Goal: Information Seeking & Learning: Learn about a topic

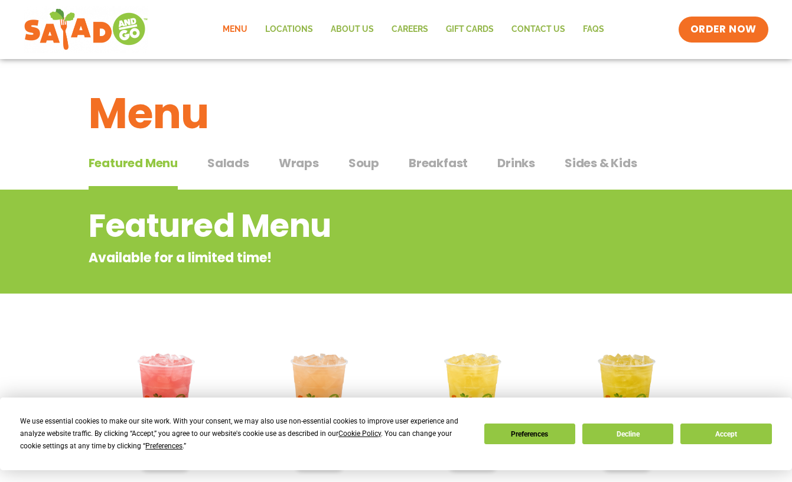
click at [305, 159] on span "Wraps" at bounding box center [299, 163] width 40 height 18
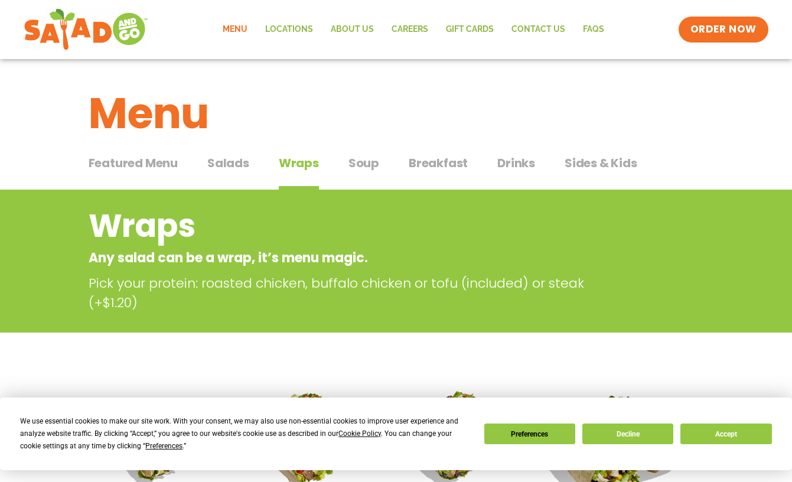
click at [232, 165] on span "Salads" at bounding box center [228, 163] width 42 height 18
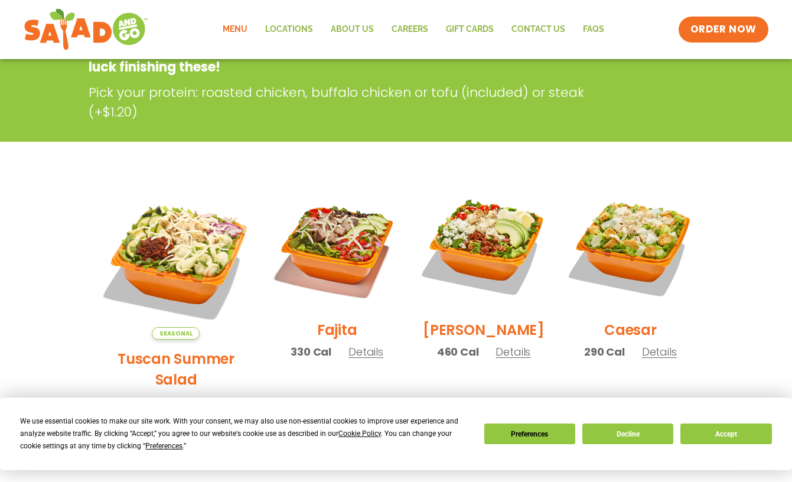
scroll to position [236, 0]
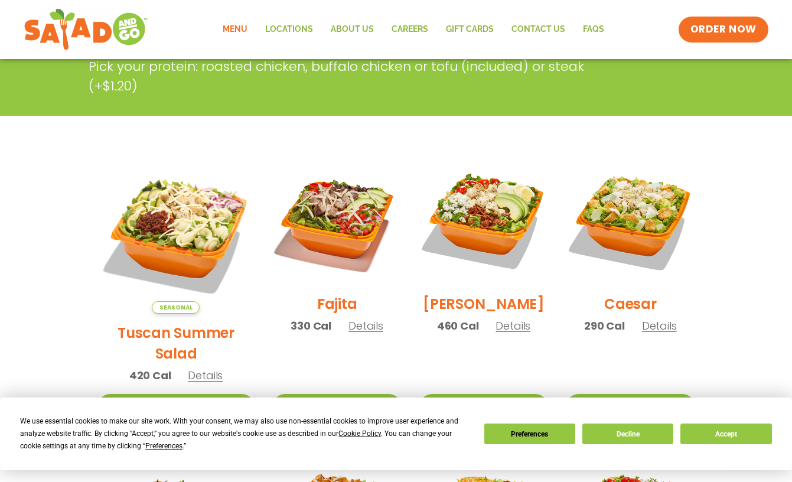
click at [348, 333] on span "Details" at bounding box center [365, 325] width 35 height 15
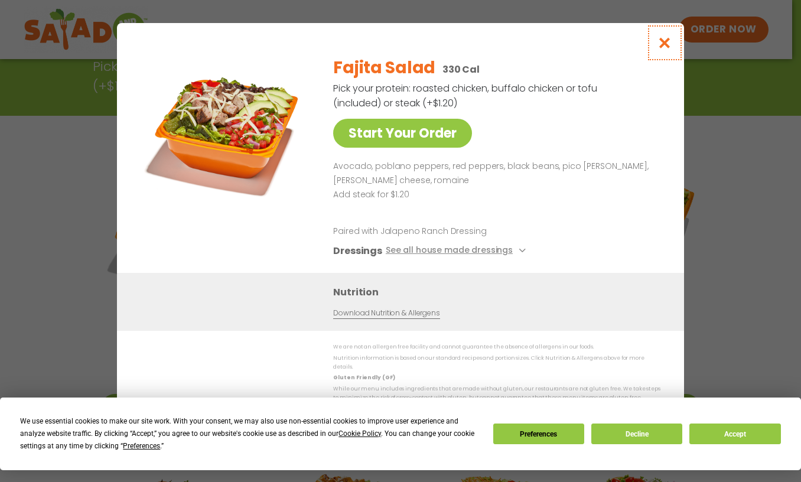
click at [665, 47] on icon "Close modal" at bounding box center [664, 43] width 15 height 12
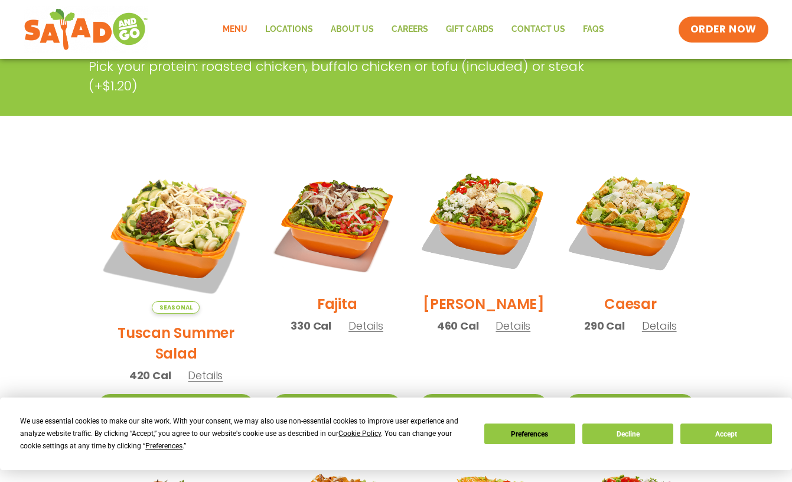
click at [196, 368] on span "Details" at bounding box center [205, 375] width 35 height 15
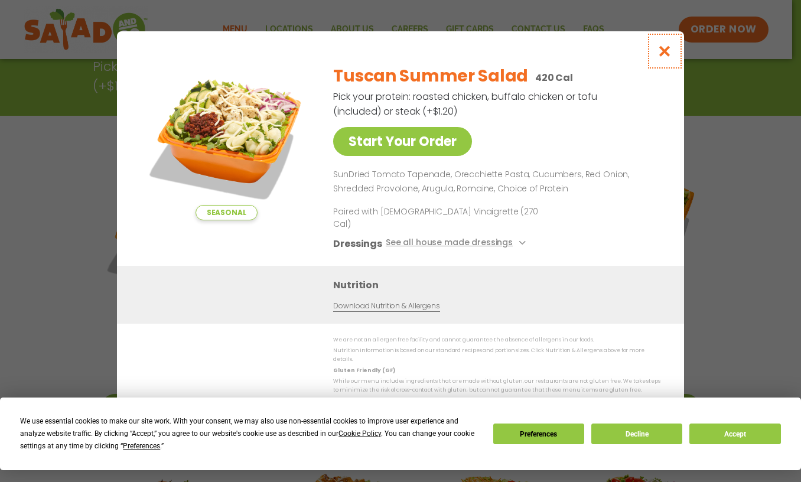
click at [664, 57] on icon "Close modal" at bounding box center [664, 51] width 15 height 12
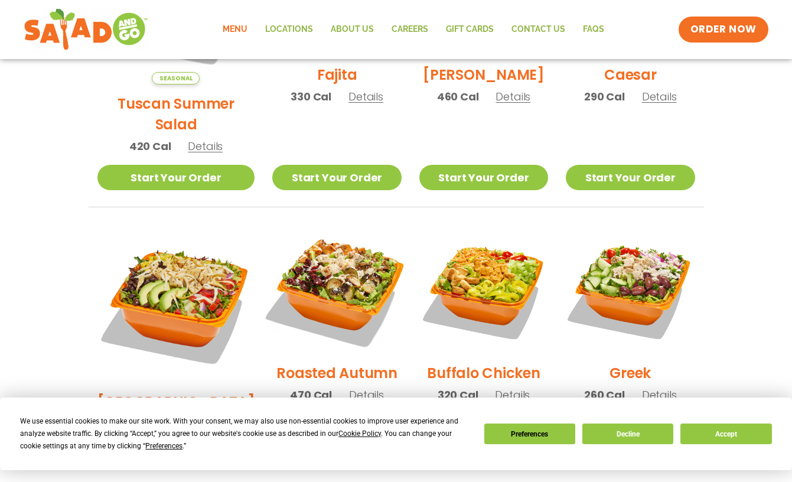
scroll to position [532, 0]
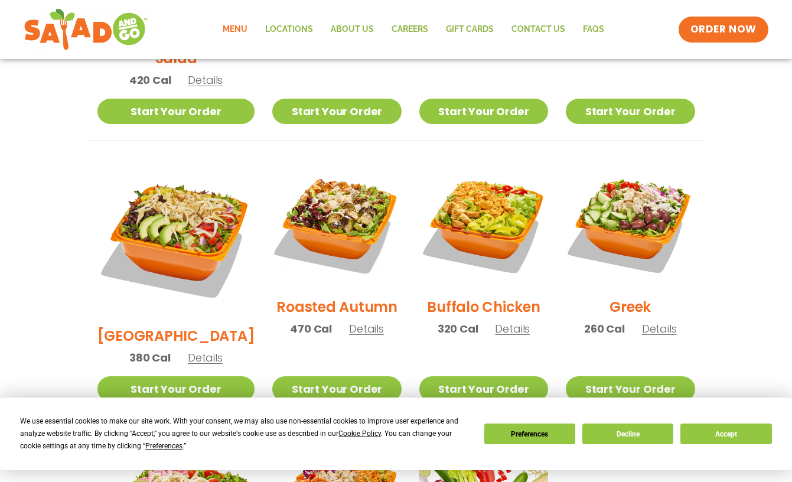
click at [189, 350] on span "Details" at bounding box center [205, 357] width 35 height 15
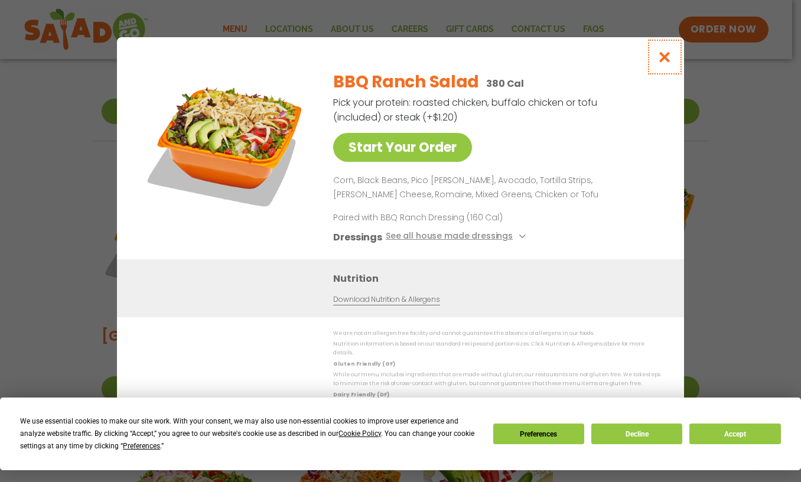
click at [666, 61] on icon "Close modal" at bounding box center [664, 57] width 15 height 12
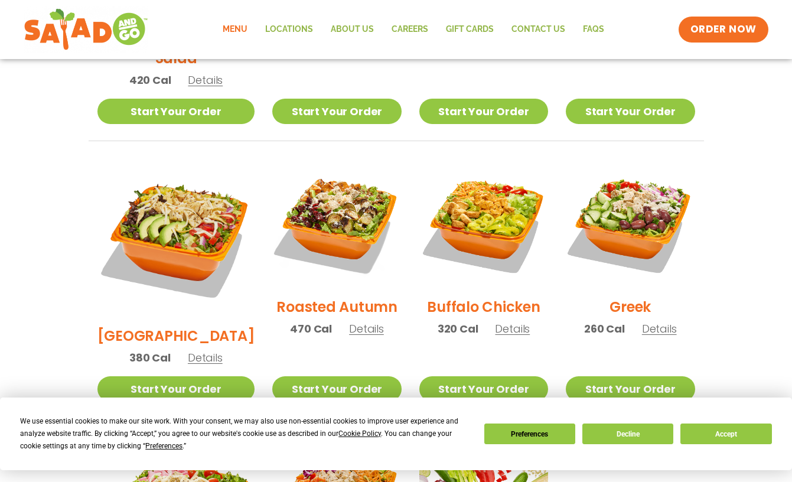
click at [504, 321] on span "Details" at bounding box center [512, 328] width 35 height 15
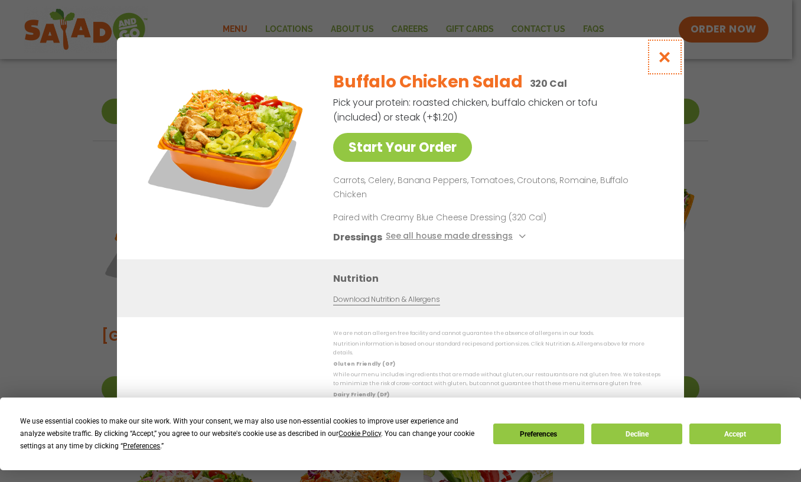
click at [662, 63] on icon "Close modal" at bounding box center [664, 57] width 15 height 12
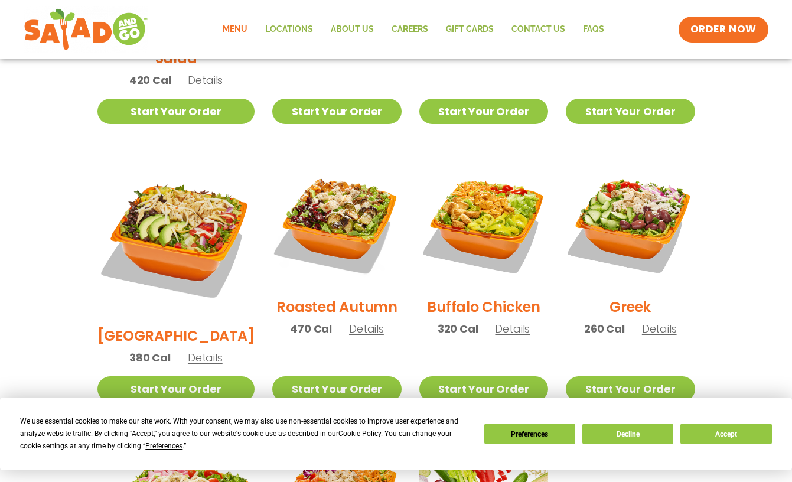
click at [193, 350] on span "Details" at bounding box center [205, 357] width 35 height 15
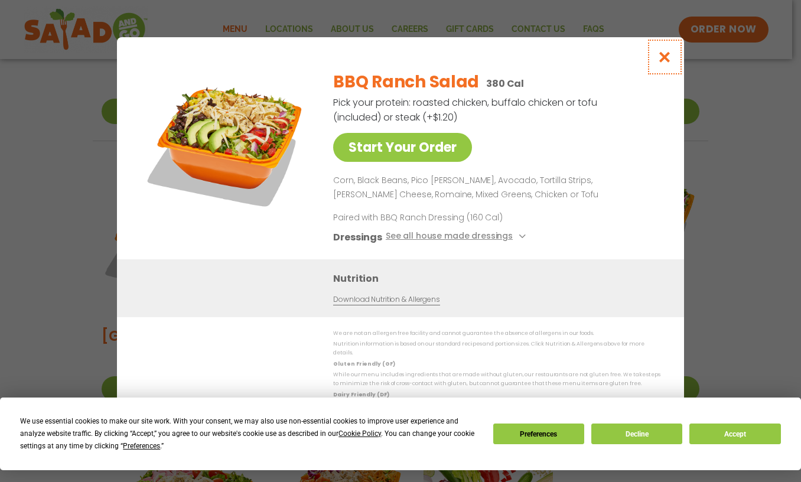
click at [669, 61] on icon "Close modal" at bounding box center [664, 57] width 15 height 12
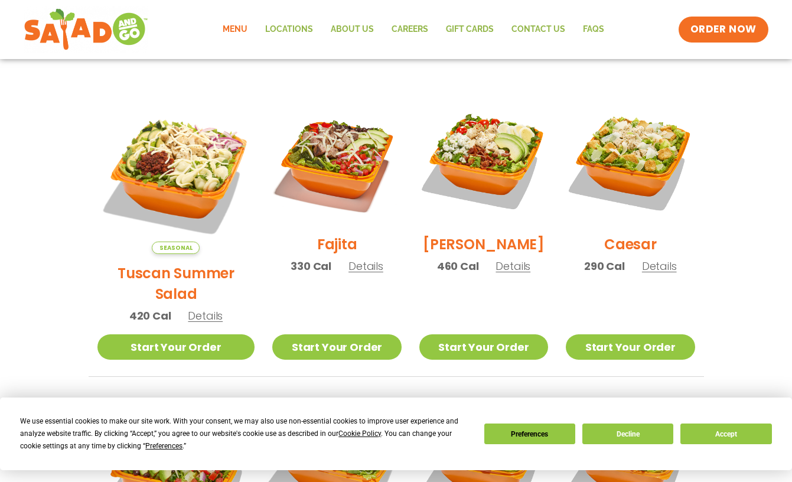
scroll to position [295, 0]
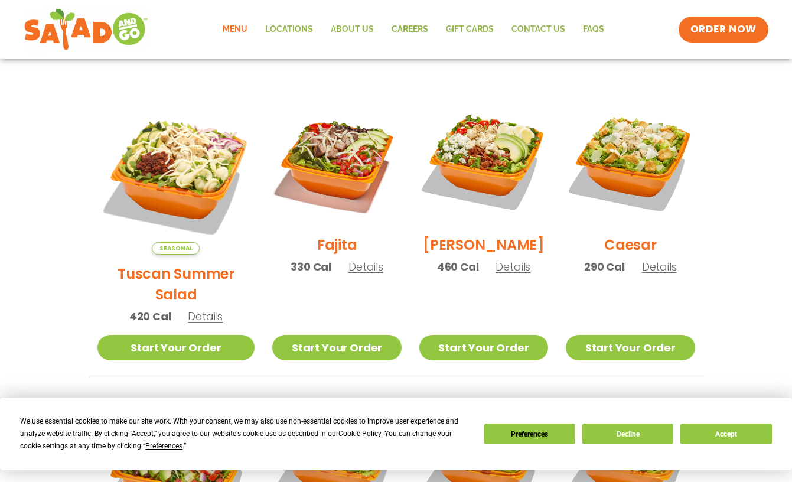
click at [348, 274] on span "Details" at bounding box center [365, 266] width 35 height 15
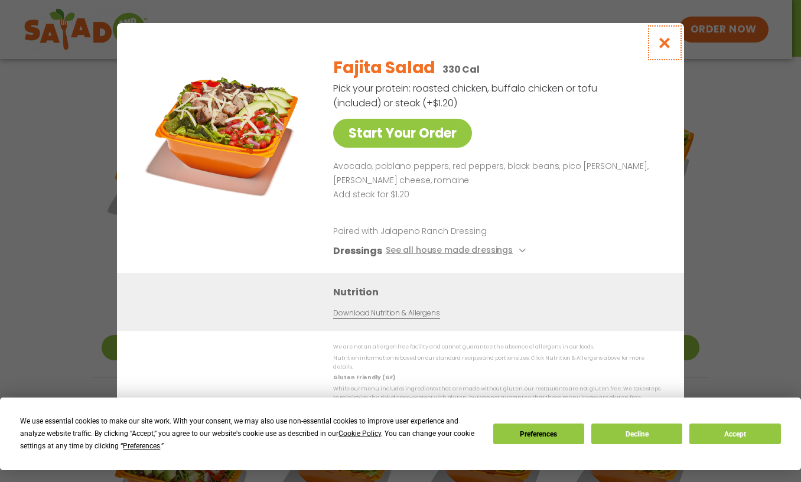
click at [666, 48] on icon "Close modal" at bounding box center [664, 43] width 15 height 12
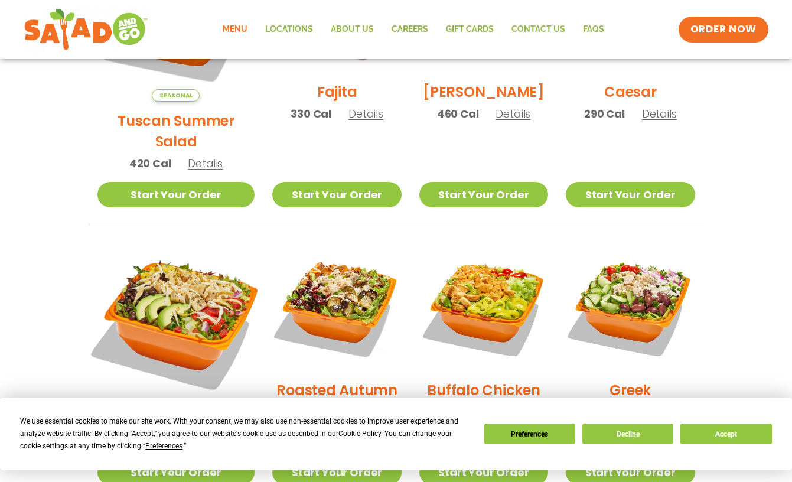
scroll to position [473, 0]
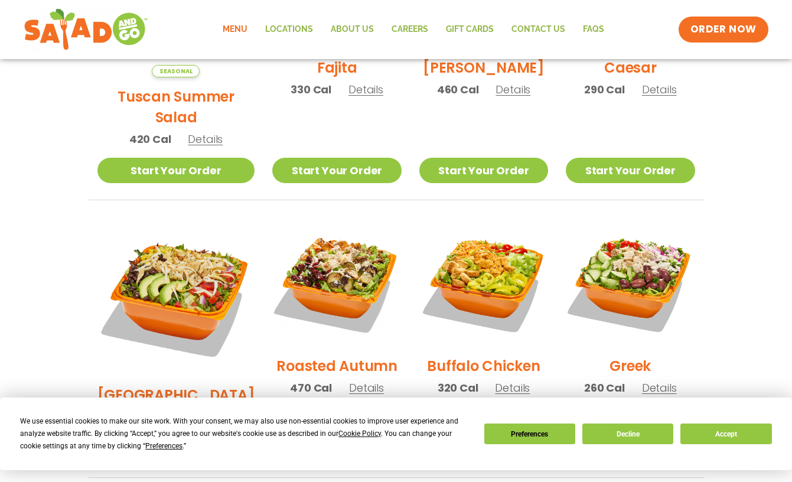
click at [190, 409] on span "Details" at bounding box center [205, 416] width 35 height 15
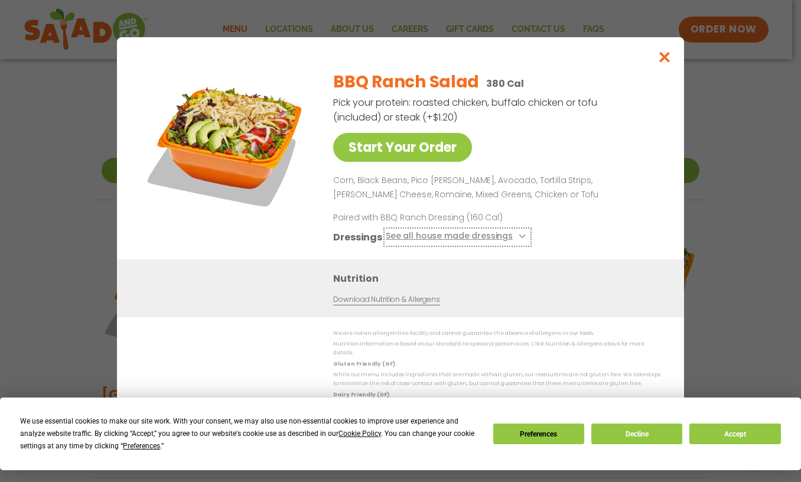
click at [520, 239] on icon at bounding box center [521, 236] width 5 height 5
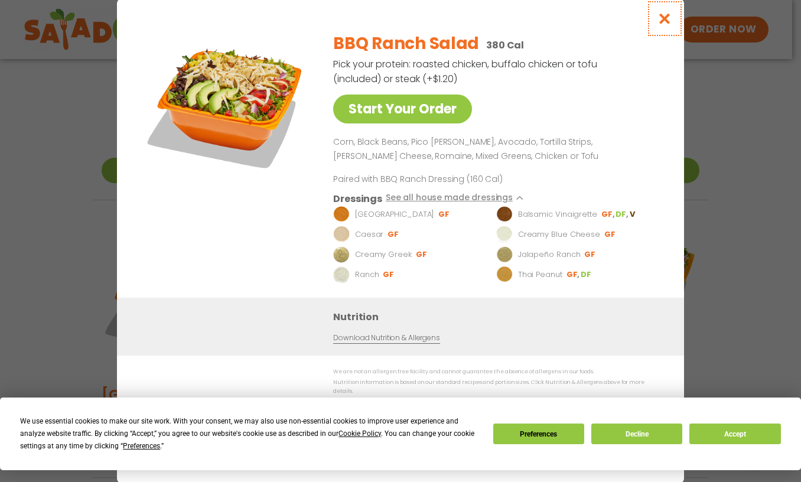
click at [662, 21] on icon "Close modal" at bounding box center [664, 18] width 15 height 12
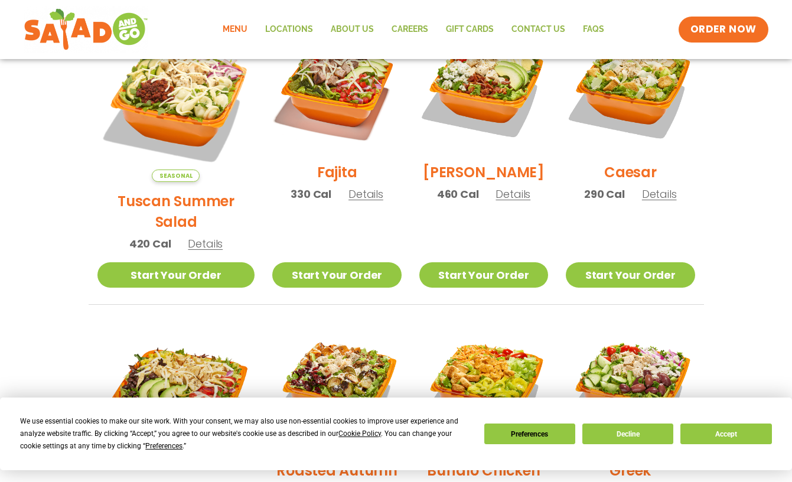
scroll to position [354, 0]
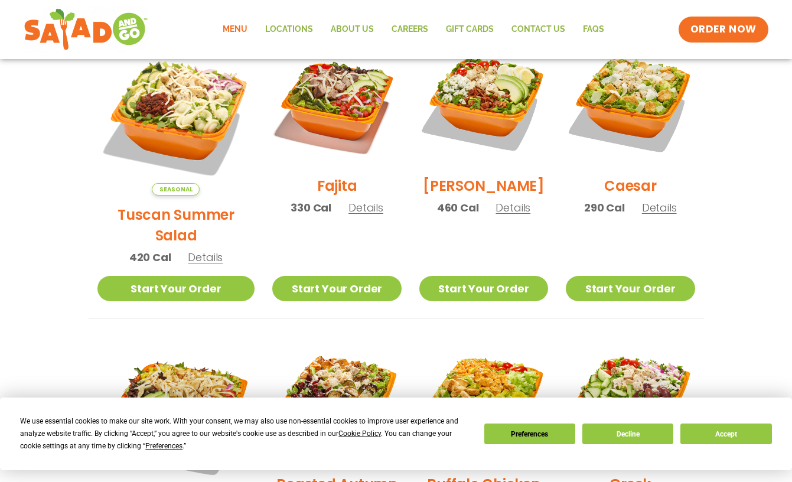
click at [349, 215] on span "Details" at bounding box center [365, 207] width 35 height 15
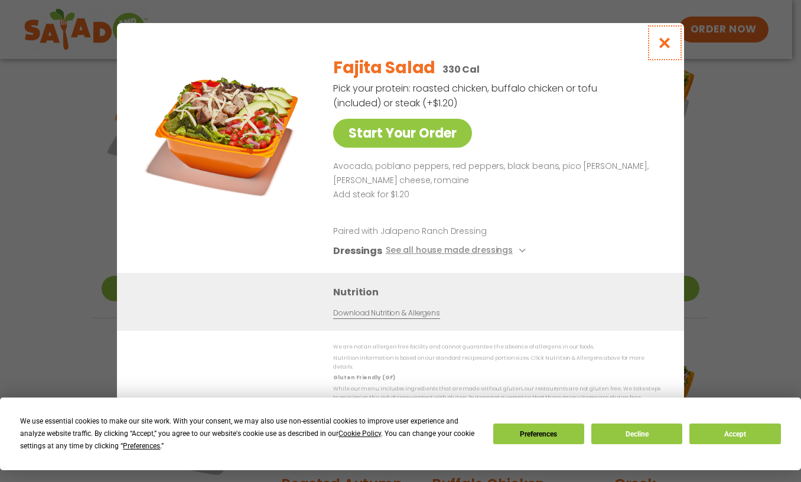
click at [663, 46] on icon "Close modal" at bounding box center [664, 43] width 15 height 12
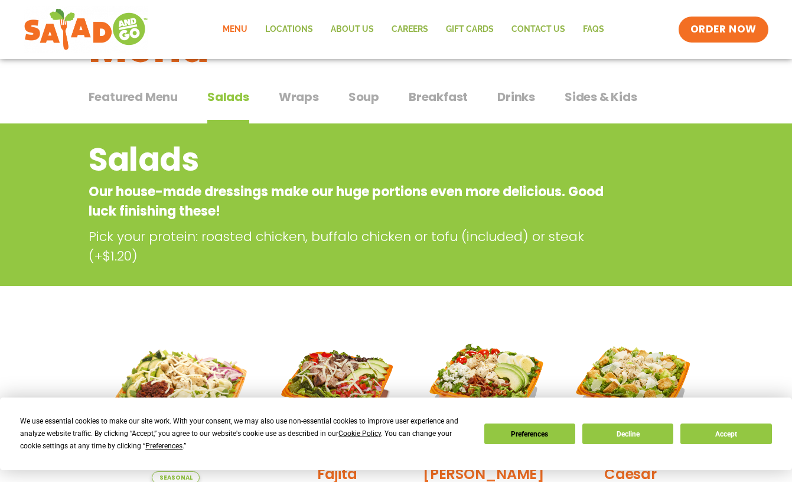
scroll to position [0, 0]
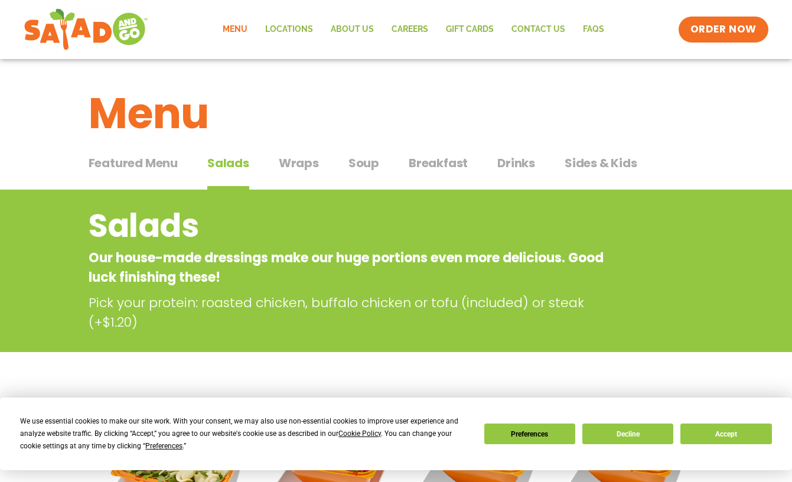
click at [432, 164] on span "Breakfast" at bounding box center [438, 163] width 59 height 18
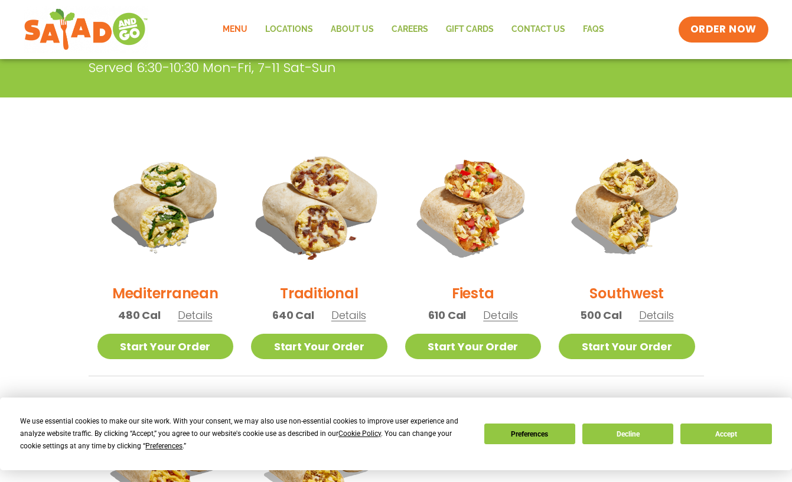
scroll to position [236, 0]
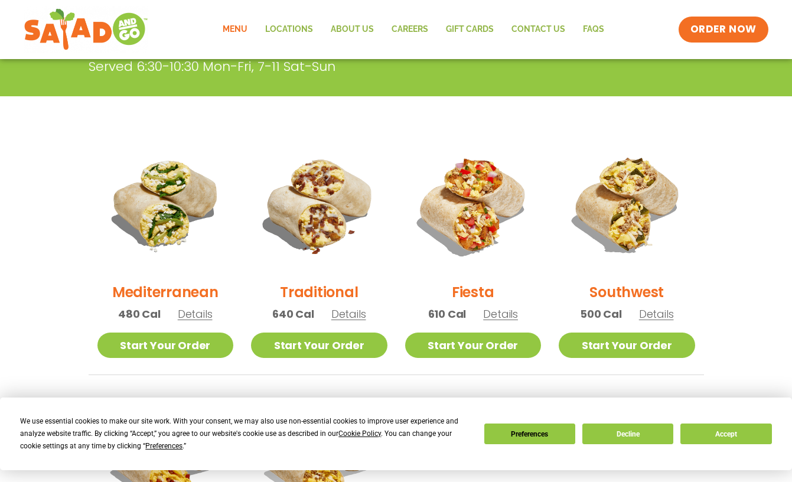
click at [504, 318] on span "Details" at bounding box center [500, 314] width 35 height 15
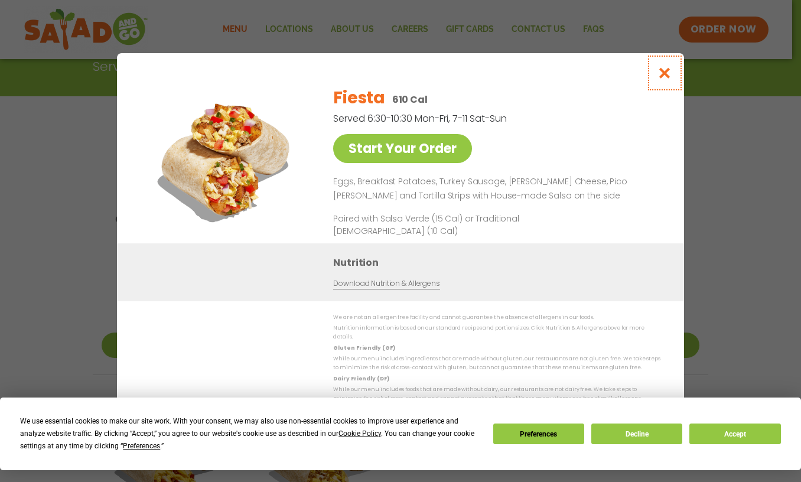
click at [660, 78] on icon "Close modal" at bounding box center [664, 73] width 15 height 12
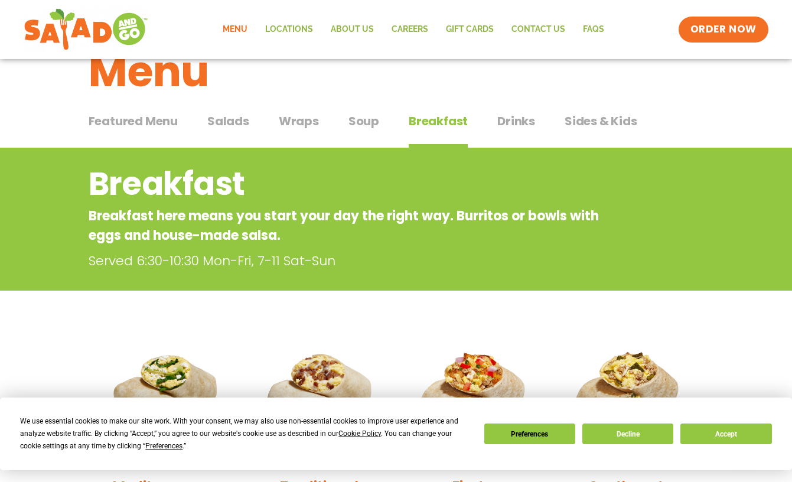
scroll to position [0, 0]
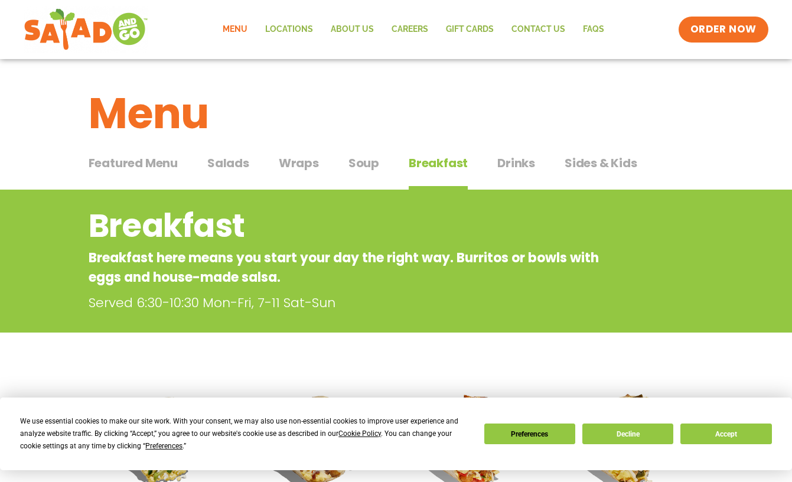
click at [359, 162] on span "Soup" at bounding box center [363, 163] width 31 height 18
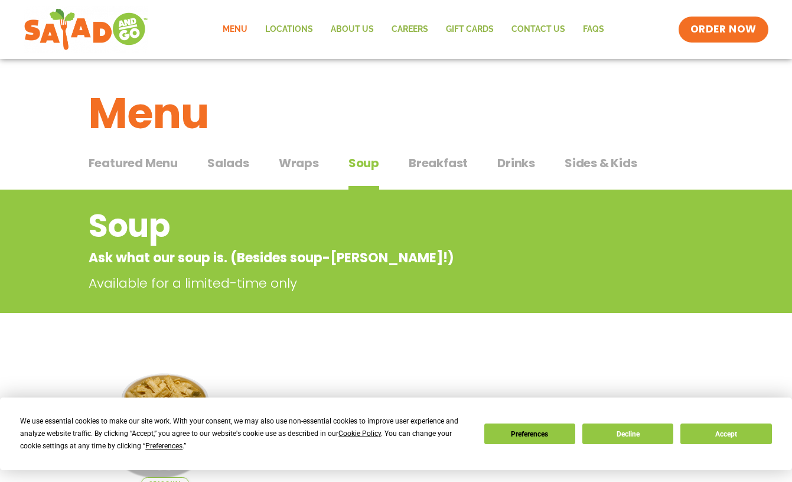
click at [308, 161] on span "Wraps" at bounding box center [299, 163] width 40 height 18
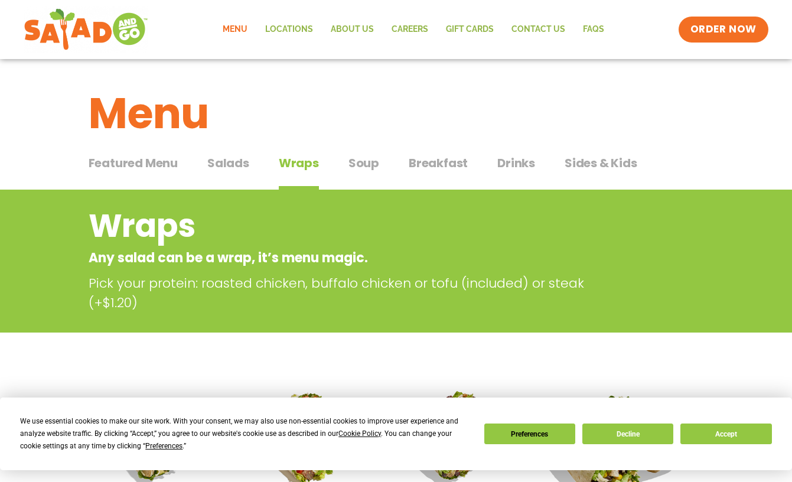
click at [221, 166] on span "Salads" at bounding box center [228, 163] width 42 height 18
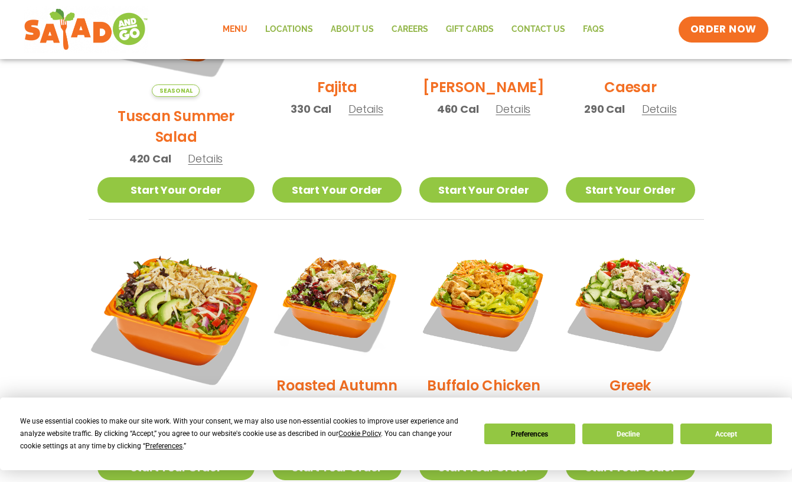
scroll to position [532, 0]
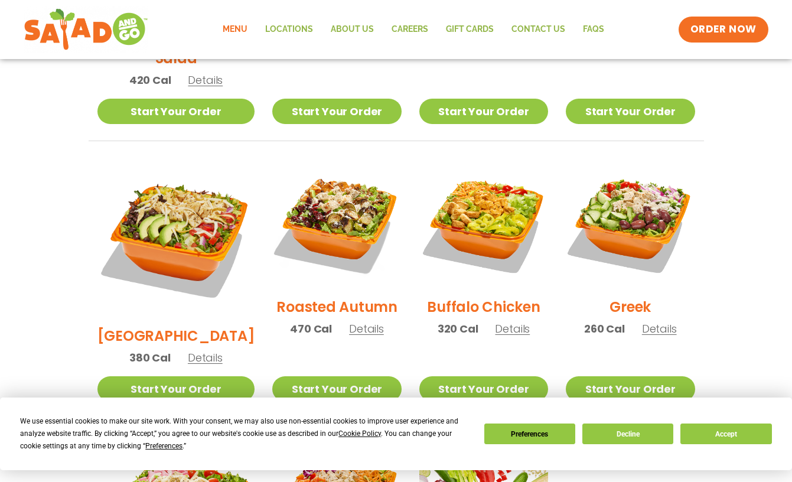
click at [190, 350] on span "Details" at bounding box center [205, 357] width 35 height 15
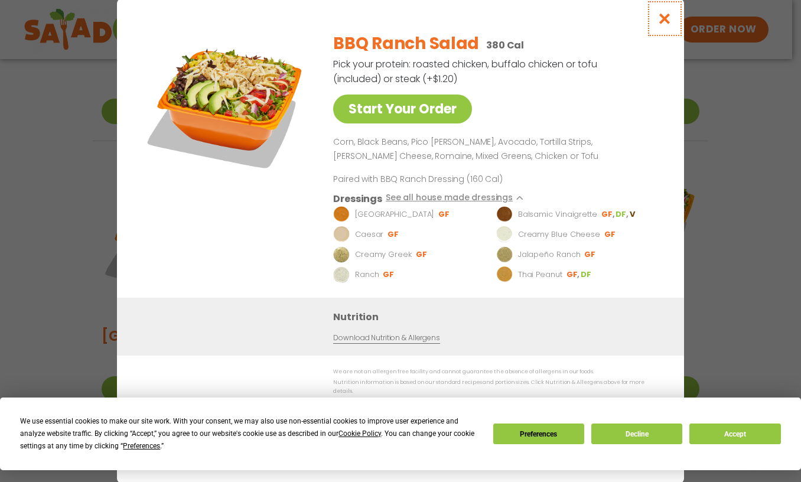
click at [663, 24] on icon "Close modal" at bounding box center [664, 18] width 15 height 12
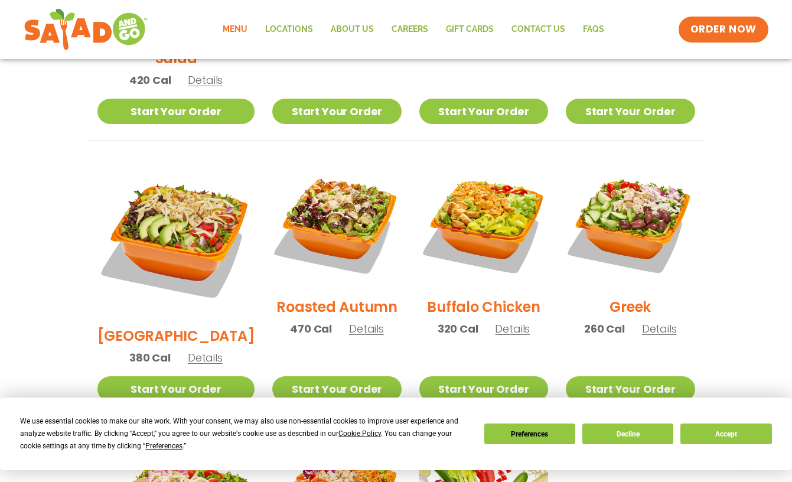
click at [191, 350] on span "Details" at bounding box center [205, 357] width 35 height 15
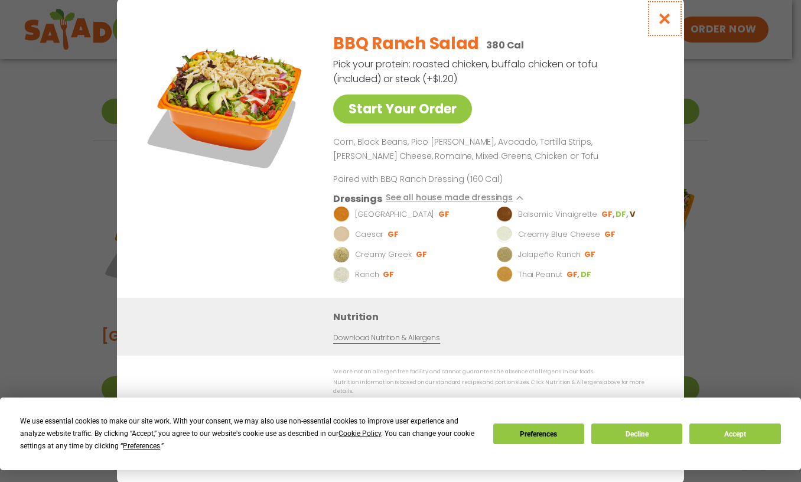
click at [664, 25] on icon "Close modal" at bounding box center [664, 18] width 15 height 12
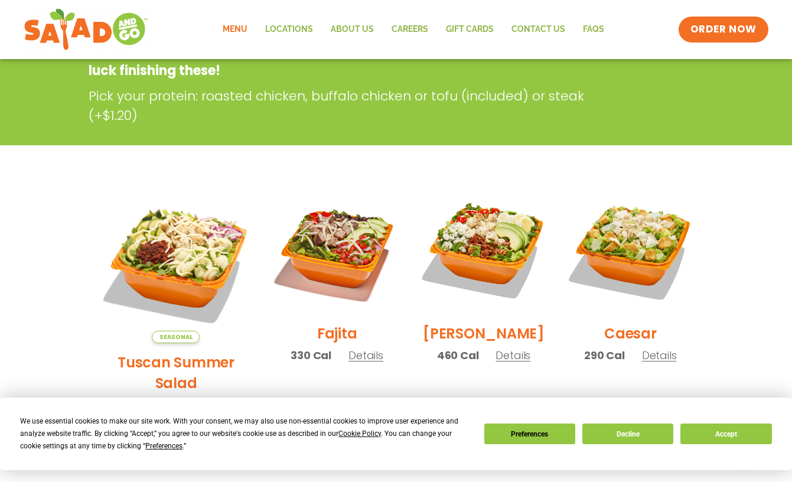
scroll to position [0, 0]
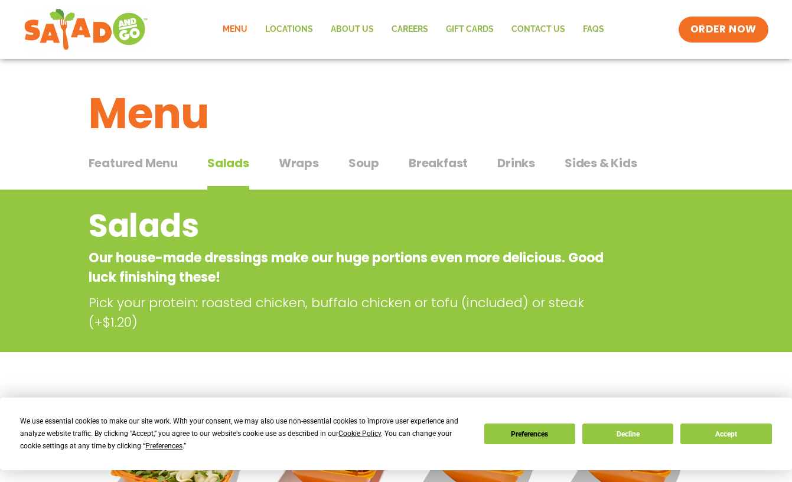
click at [159, 165] on span "Featured Menu" at bounding box center [133, 163] width 89 height 18
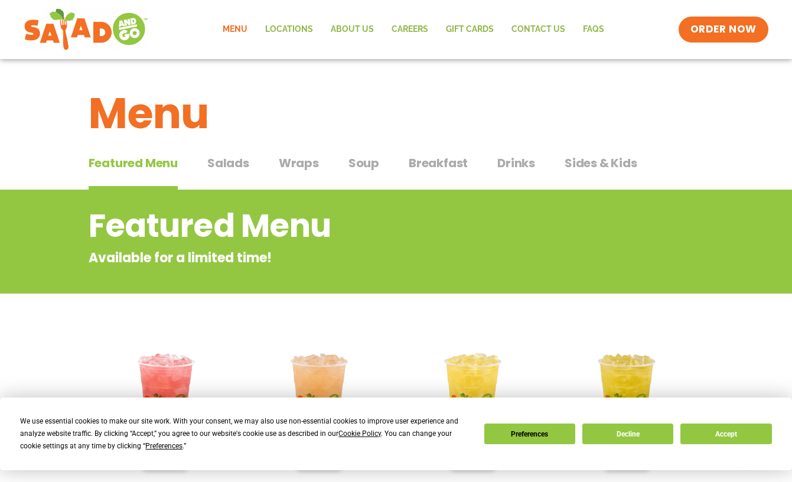
click at [223, 168] on span "Salads" at bounding box center [228, 163] width 42 height 18
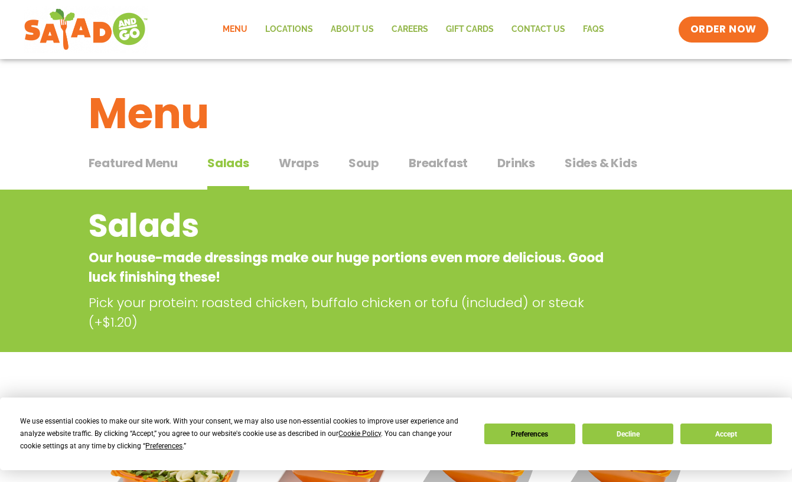
click at [106, 160] on span "Featured Menu" at bounding box center [133, 163] width 89 height 18
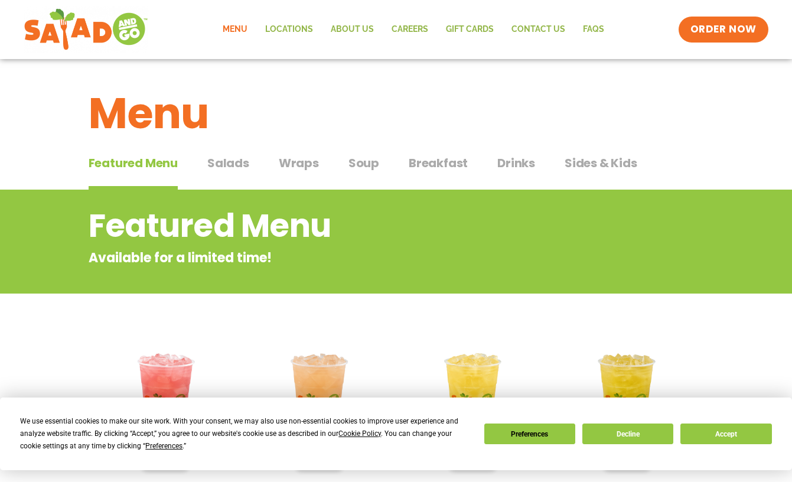
click at [365, 161] on span "Soup" at bounding box center [363, 163] width 31 height 18
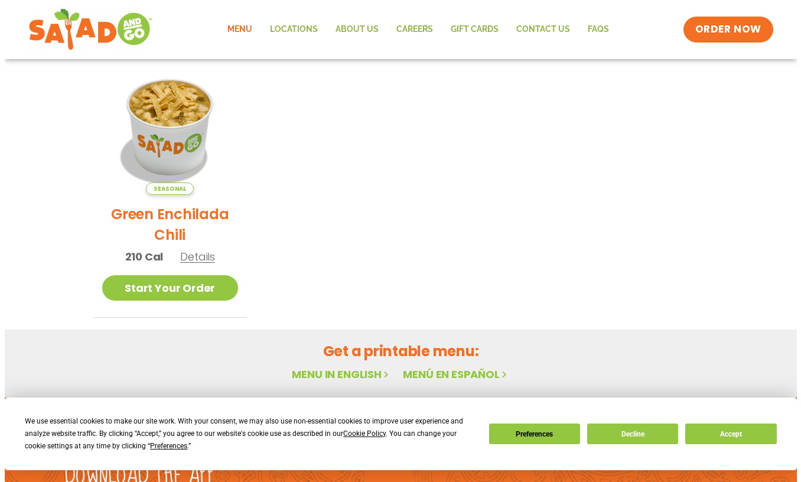
scroll to position [295, 0]
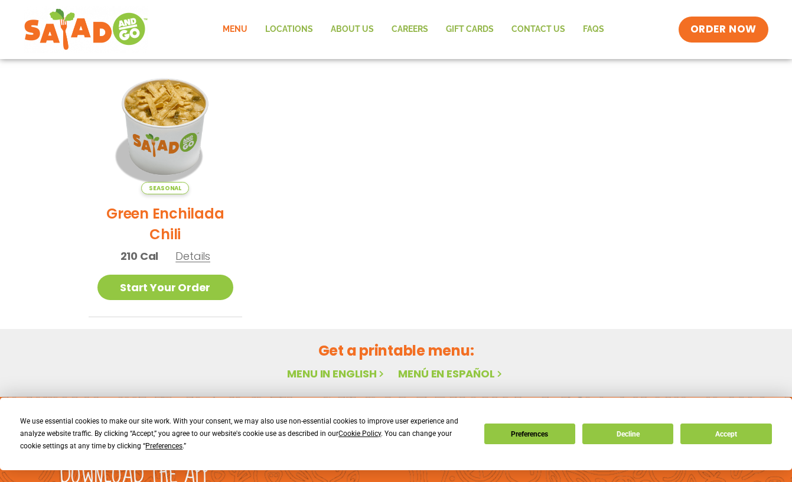
click at [193, 254] on span "Details" at bounding box center [192, 256] width 35 height 15
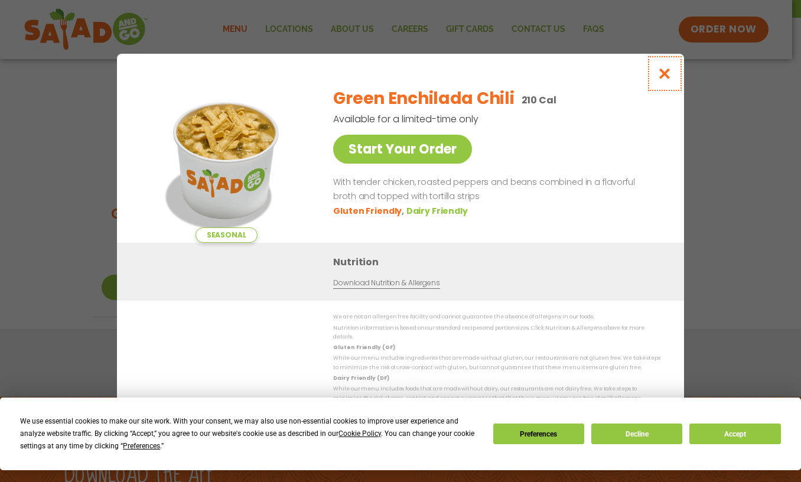
click at [666, 76] on icon "Close modal" at bounding box center [664, 73] width 15 height 12
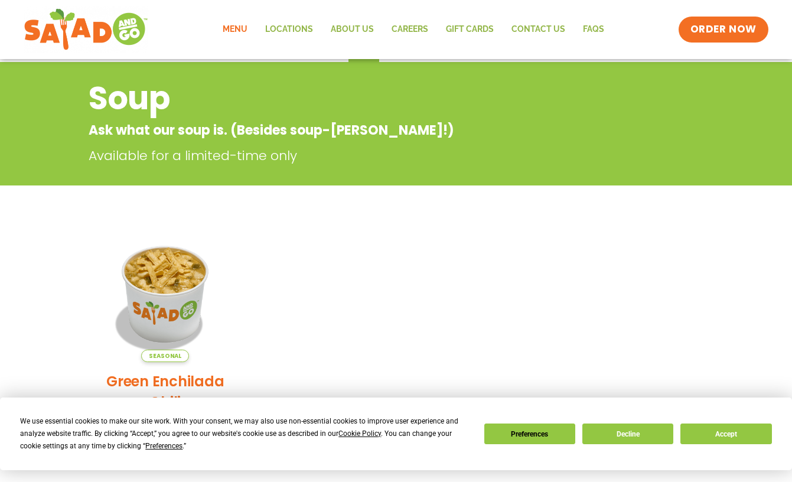
scroll to position [0, 0]
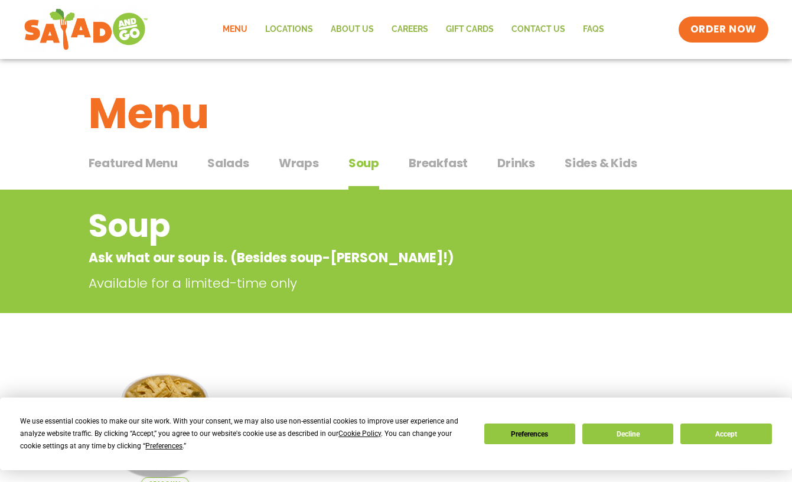
click at [301, 163] on span "Wraps" at bounding box center [299, 163] width 40 height 18
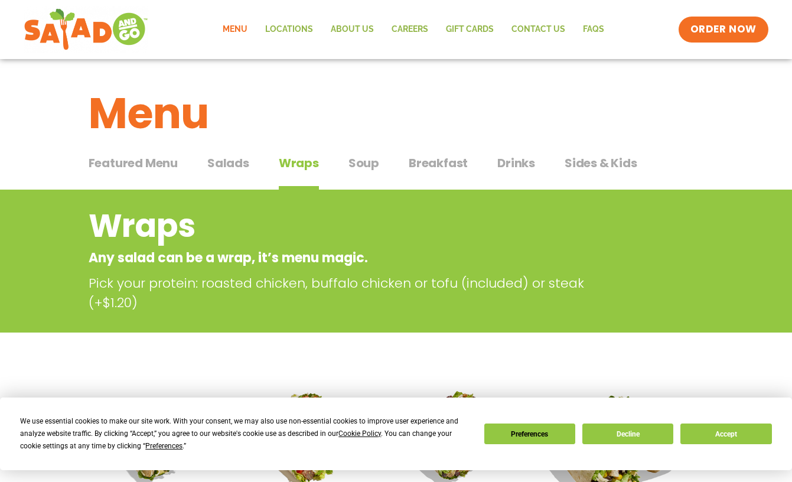
click at [230, 162] on span "Salads" at bounding box center [228, 163] width 42 height 18
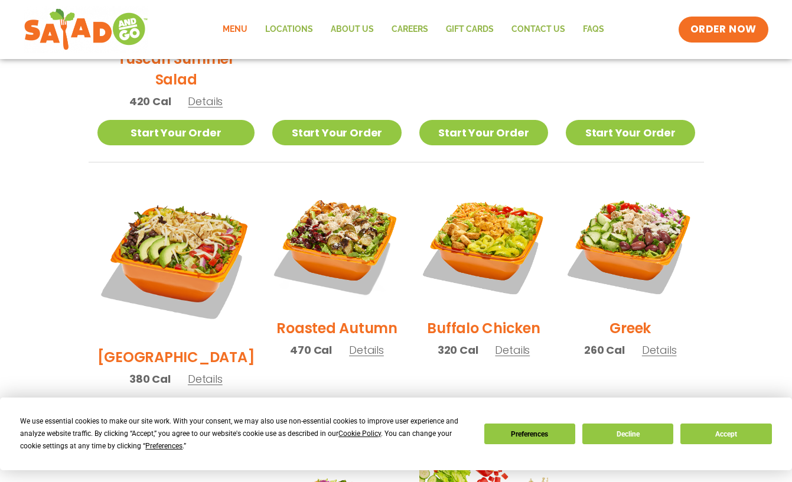
scroll to position [532, 0]
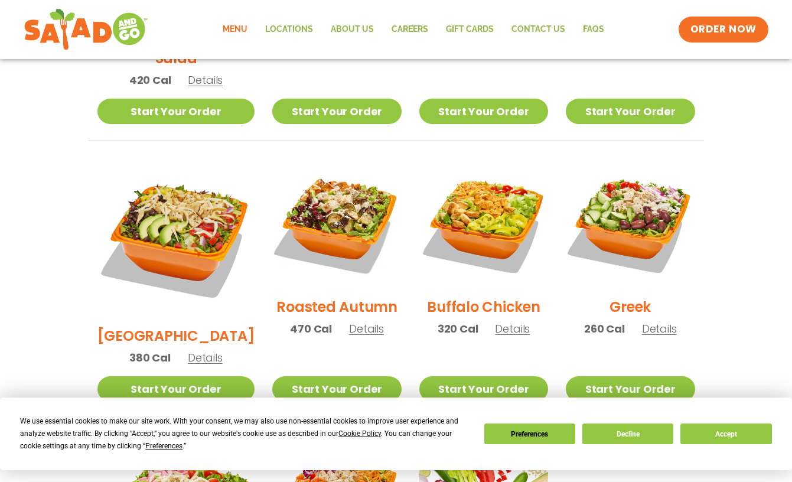
click at [507, 321] on span "Details" at bounding box center [512, 328] width 35 height 15
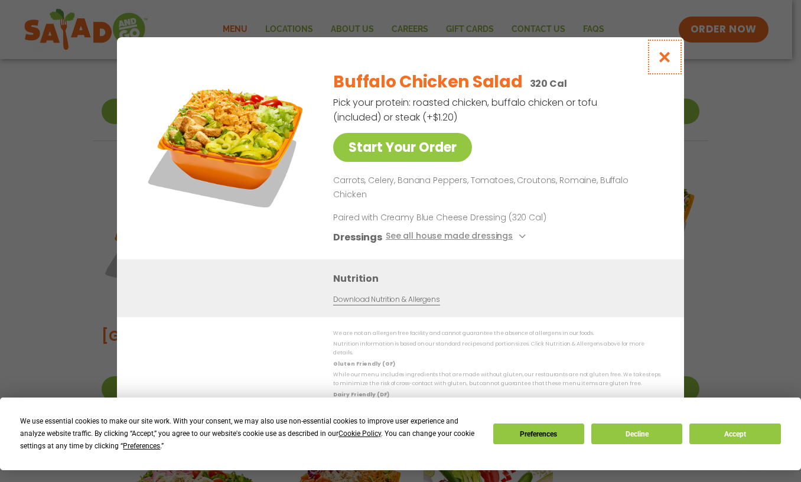
click at [663, 63] on icon "Close modal" at bounding box center [664, 57] width 15 height 12
